Goal: Find specific page/section: Find specific page/section

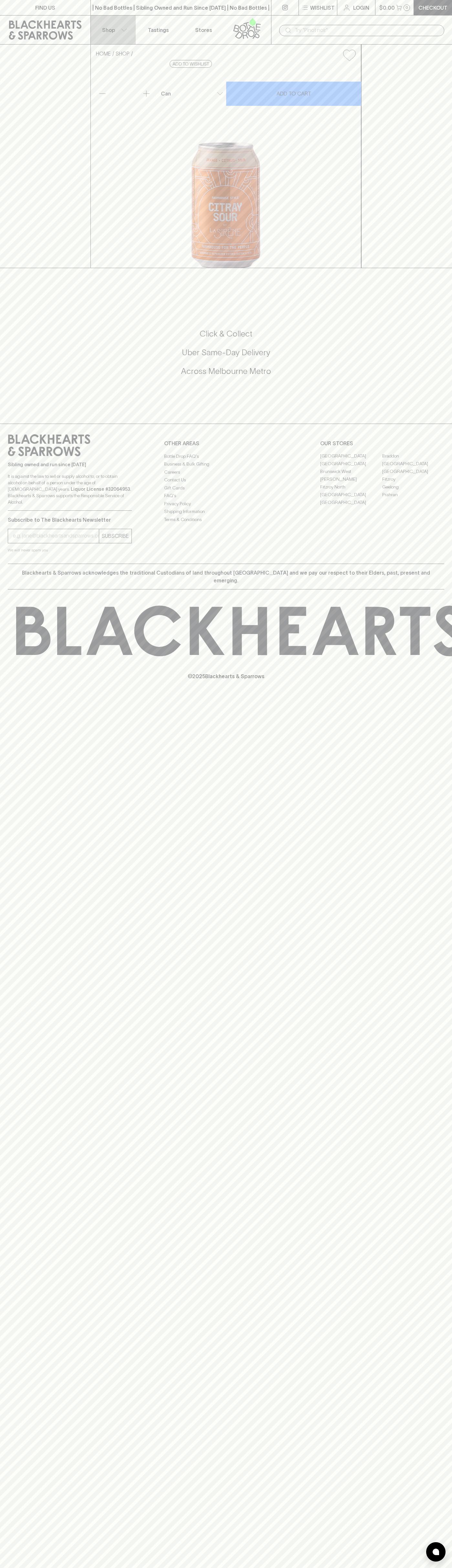
click at [127, 27] on button "Shop" at bounding box center [113, 30] width 45 height 29
click at [434, 1567] on html "FIND US | No Bad Bottles | Sibling Owned and Run Since 2006 | No Bad Bottles | …" at bounding box center [226, 784] width 452 height 1568
click at [281, 1567] on html "FIND US | No Bad Bottles | Sibling Owned and Run Since 2006 | No Bad Bottles | …" at bounding box center [226, 784] width 452 height 1568
click at [2, 284] on div at bounding box center [226, 784] width 452 height 1568
click at [413, 468] on link "[GEOGRAPHIC_DATA]" at bounding box center [413, 463] width 62 height 8
